Goal: Information Seeking & Learning: Check status

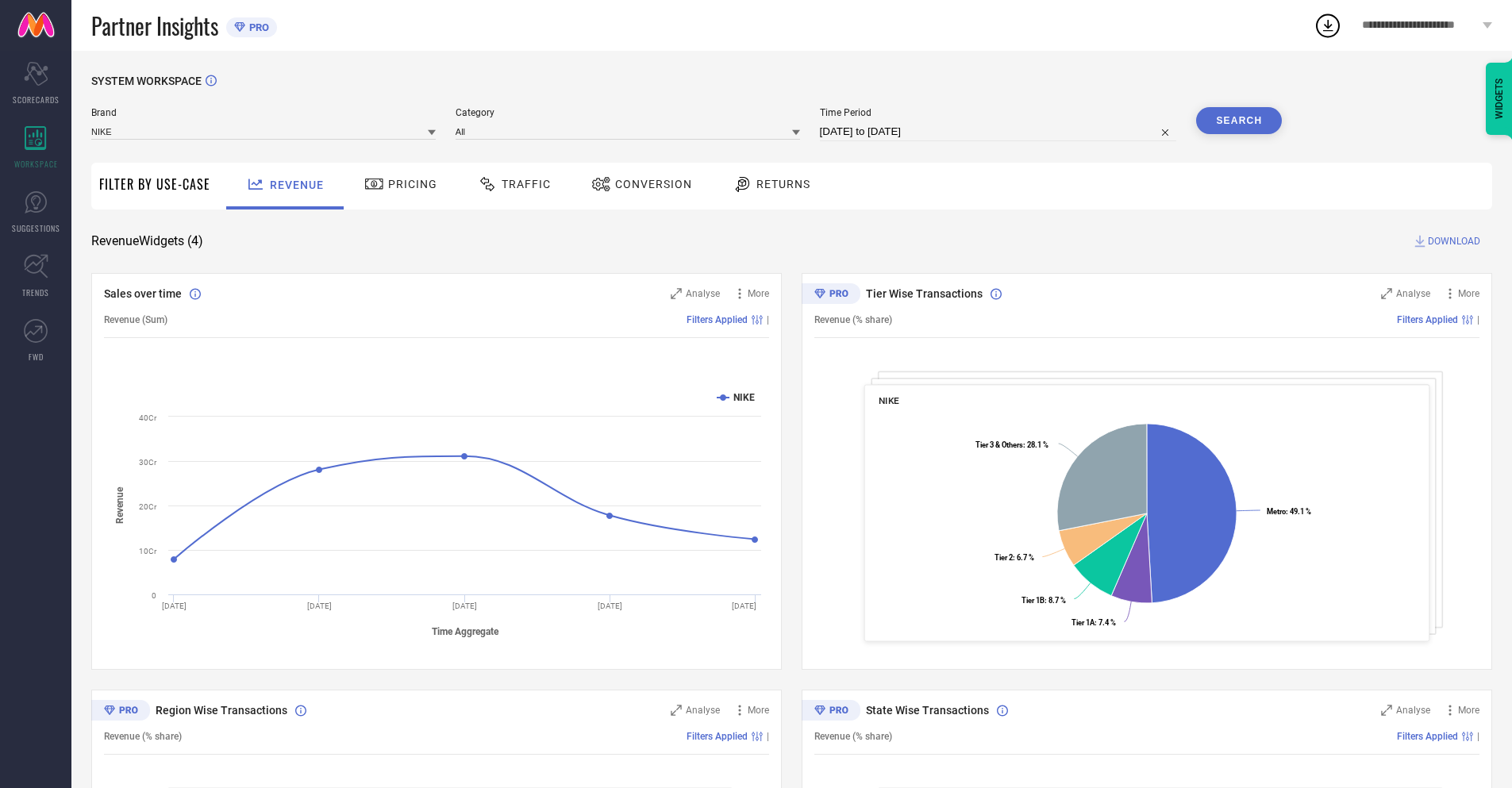
click at [636, 185] on span "Conversion" at bounding box center [654, 183] width 77 height 13
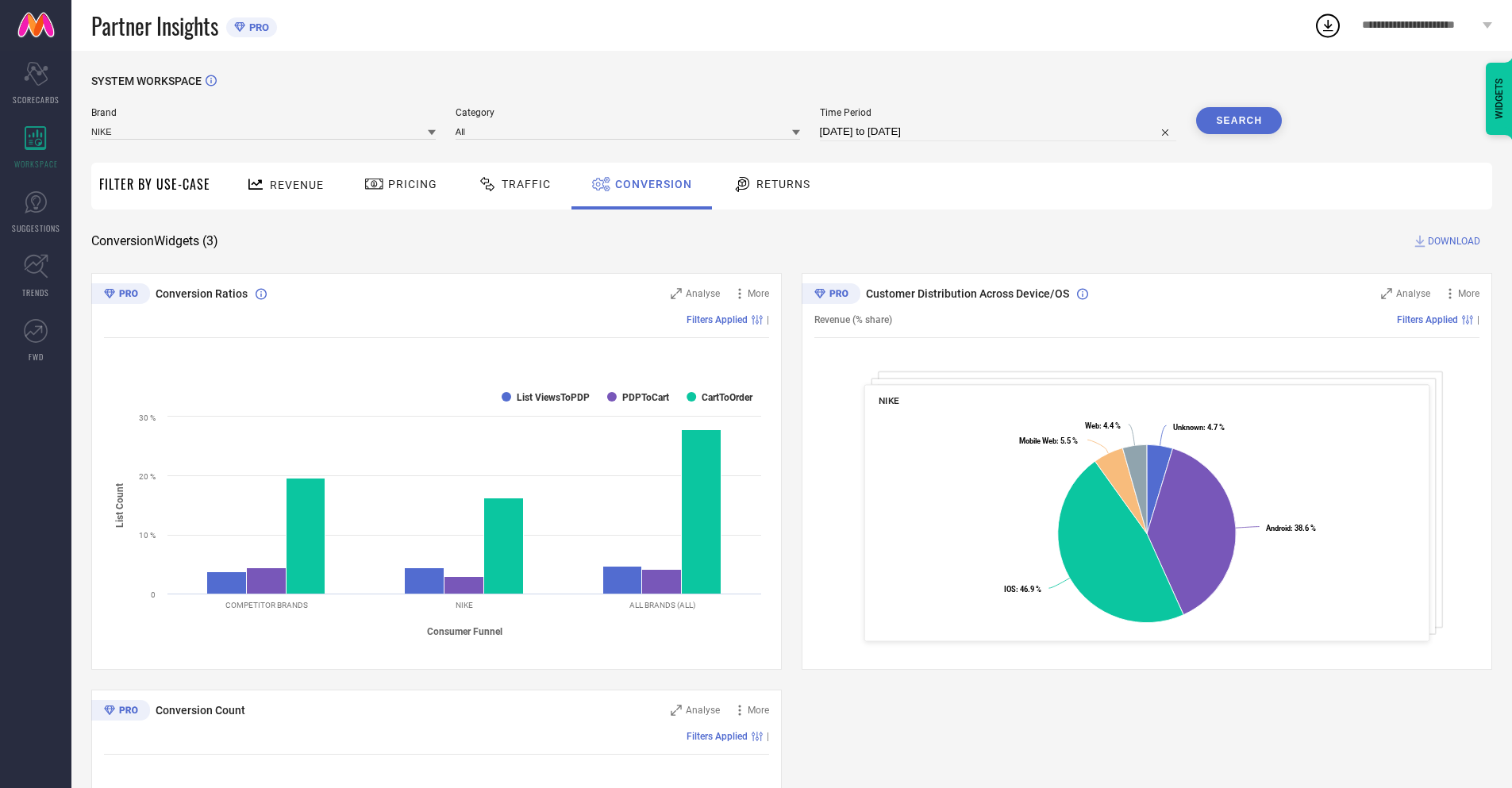
click at [996, 132] on input "[DATE] to [DATE]" at bounding box center [998, 132] width 357 height 19
select select "8"
select select "2025"
select select "9"
select select "2025"
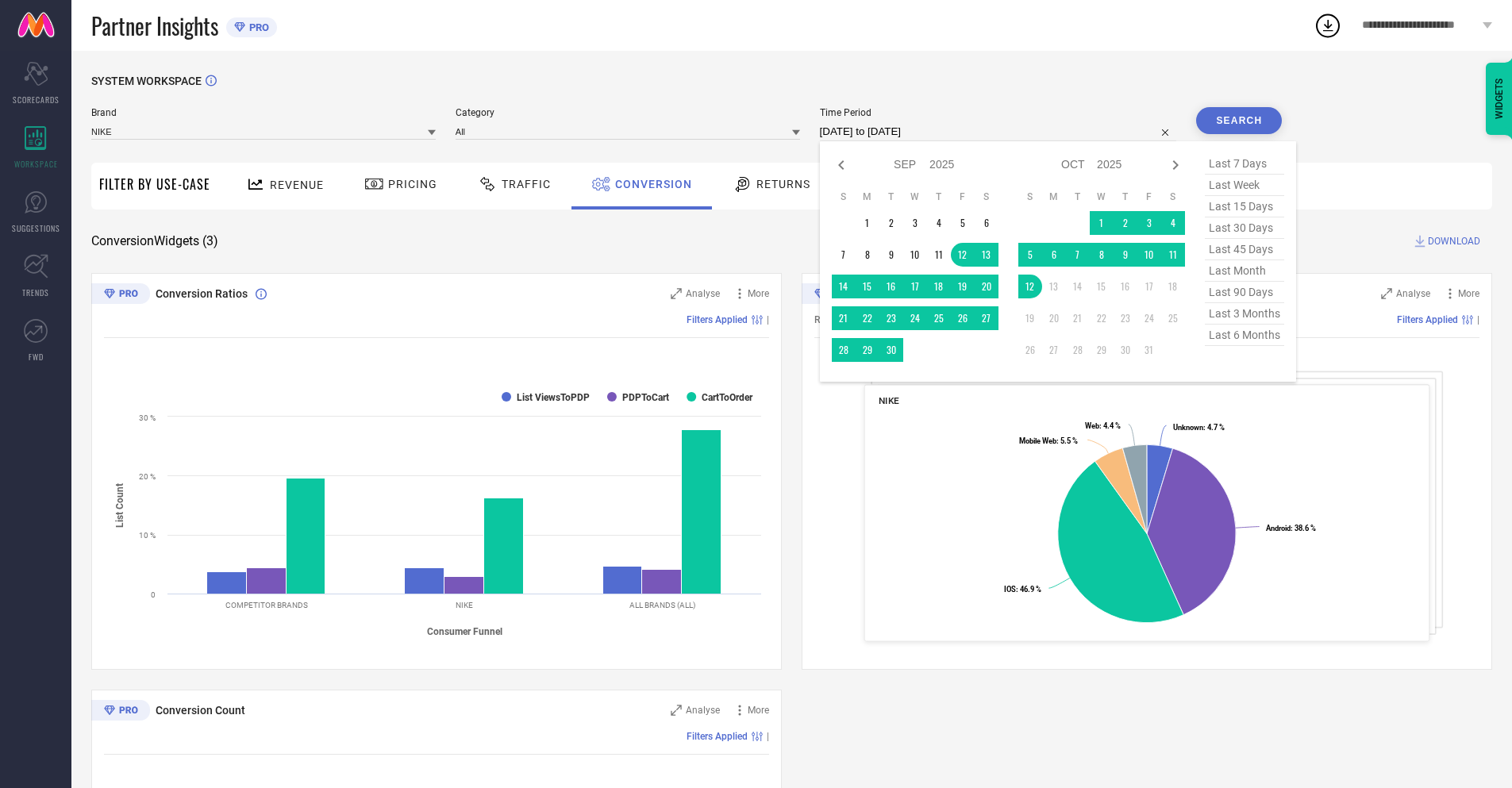
select select "9"
select select "2025"
select select "10"
select select "2025"
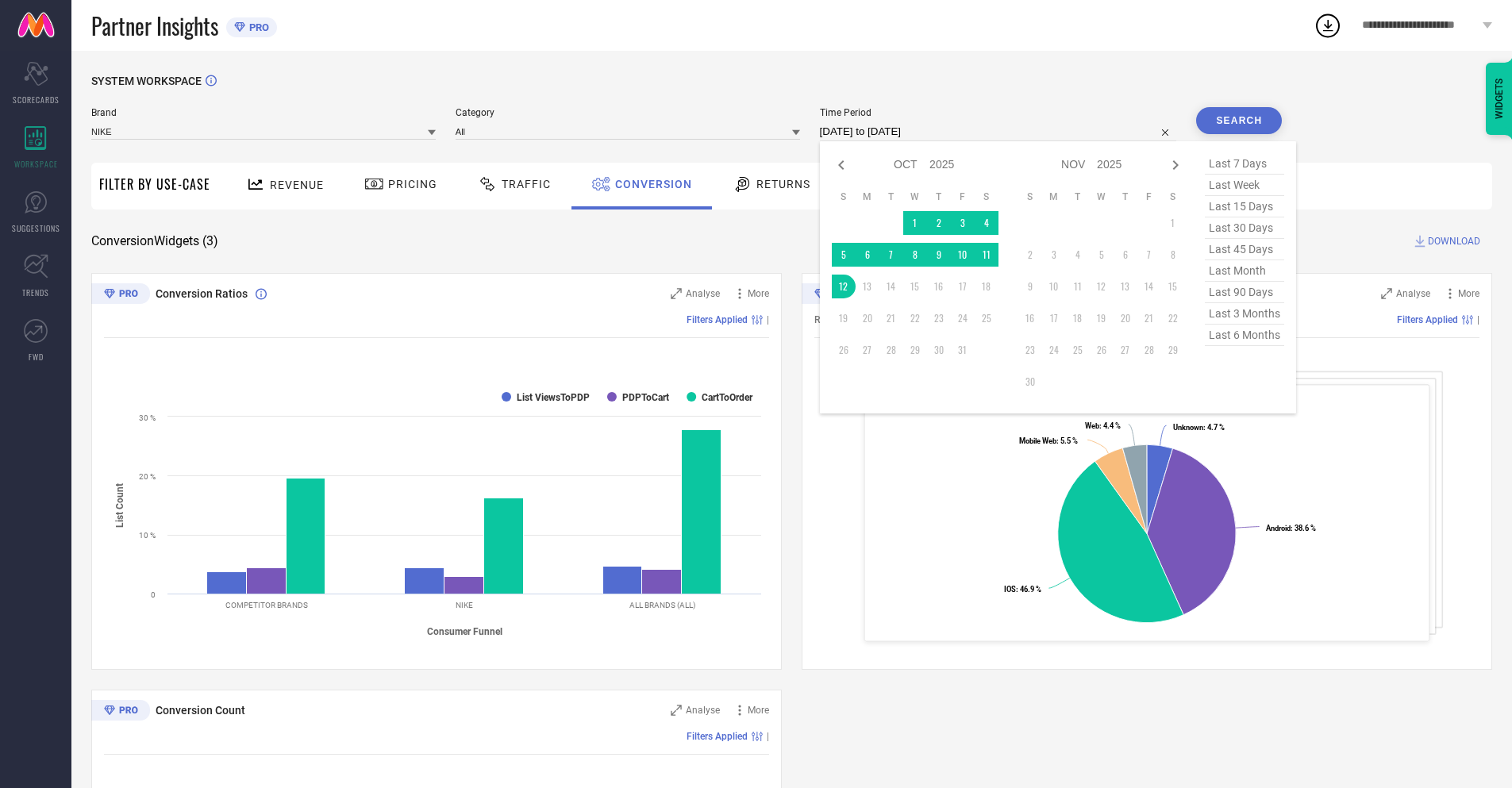
click at [840, 287] on td "12" at bounding box center [843, 286] width 24 height 24
type input "[DATE] to [DATE]"
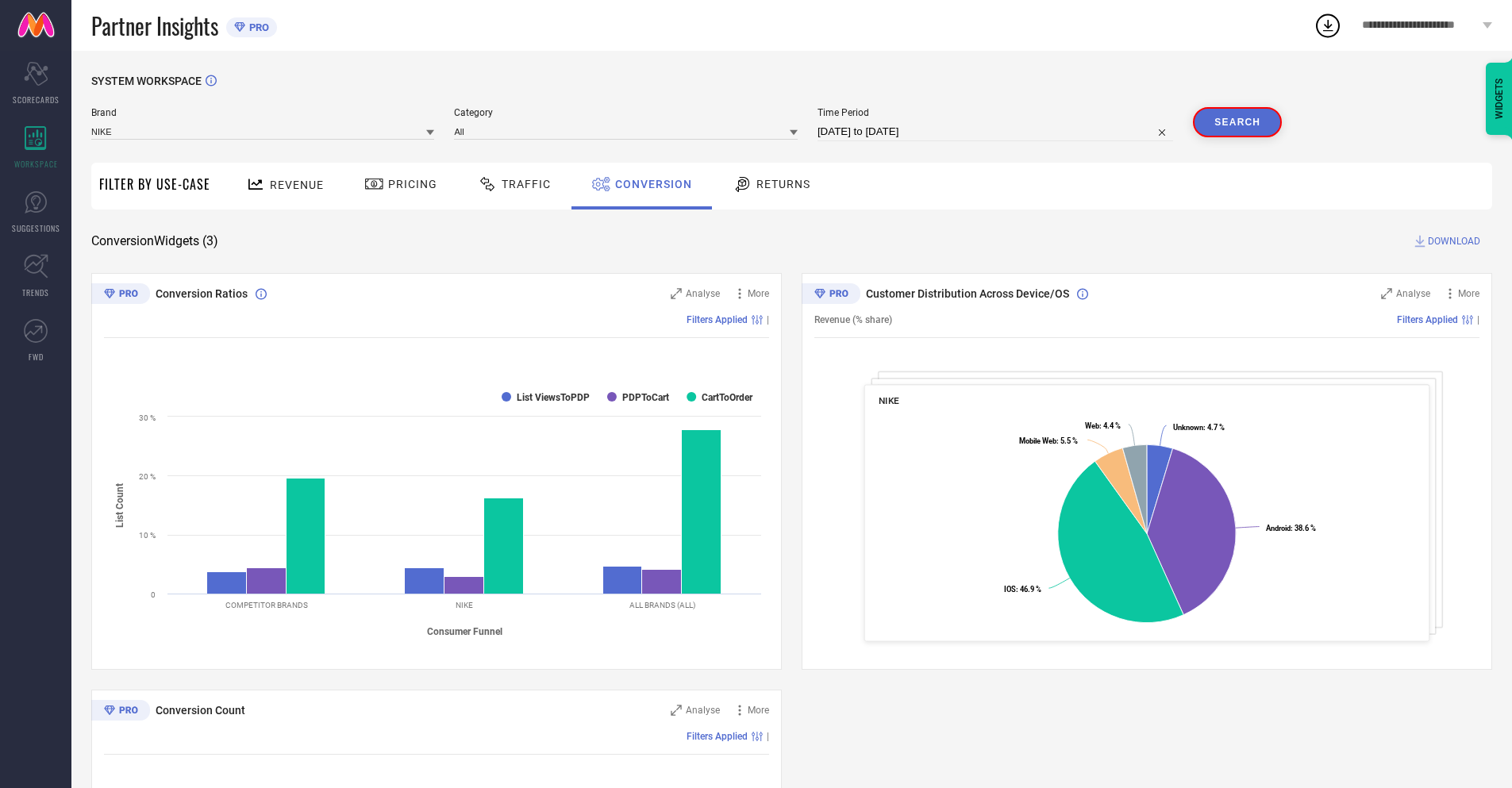
click at [1238, 121] on button "Search" at bounding box center [1238, 122] width 89 height 30
click at [1453, 241] on span "DOWNLOAD" at bounding box center [1453, 241] width 52 height 16
